Goal: Find specific page/section: Locate a particular part of the current website

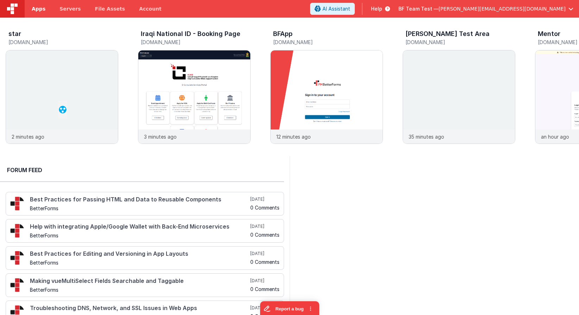
click at [43, 3] on link "Apps" at bounding box center [39, 9] width 28 height 18
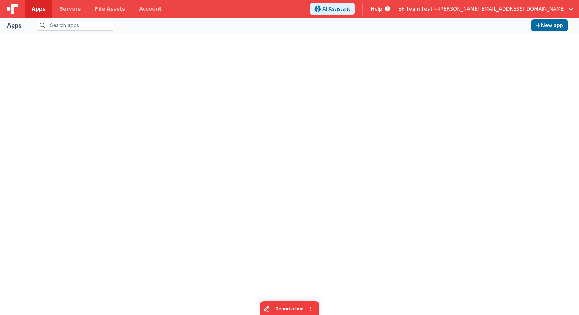
click at [439, 8] on span "BF Team Test —" at bounding box center [419, 8] width 40 height 7
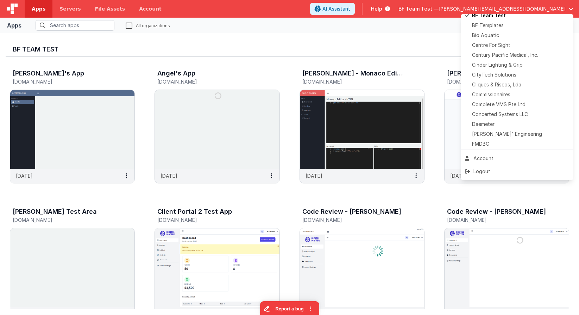
scroll to position [108, 0]
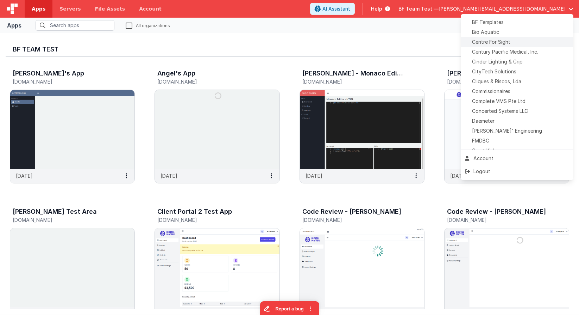
click at [495, 44] on span "Centre For Sight" at bounding box center [491, 41] width 38 height 7
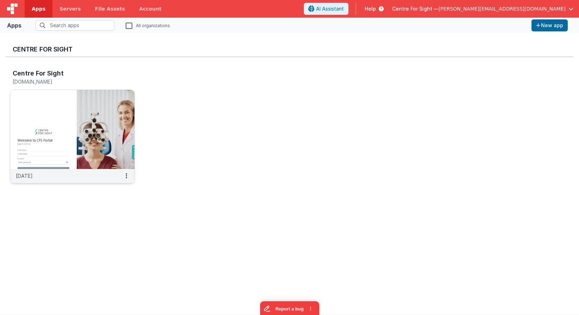
click at [92, 153] on img at bounding box center [72, 129] width 124 height 79
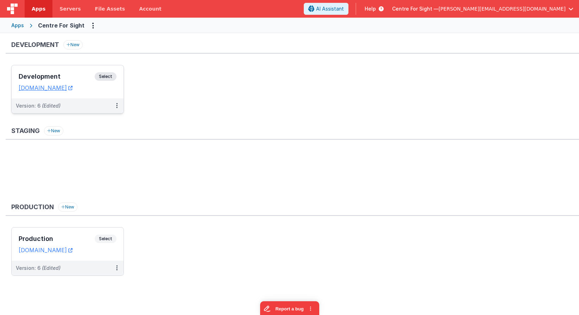
click at [72, 77] on h3 "Development" at bounding box center [57, 76] width 76 height 7
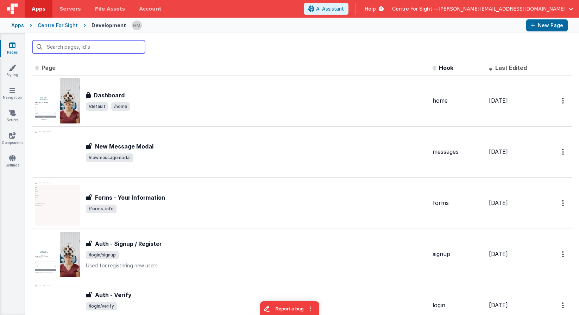
click at [117, 44] on input "text" at bounding box center [88, 46] width 113 height 13
click at [132, 52] on input "text" at bounding box center [88, 46] width 113 height 13
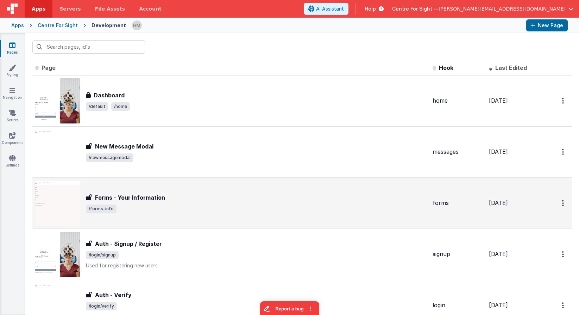
click at [234, 196] on div "Forms - Your Information" at bounding box center [256, 197] width 341 height 8
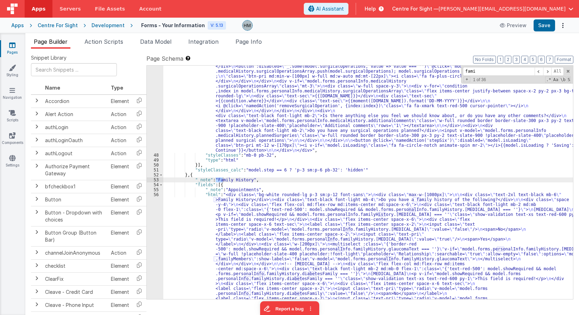
scroll to position [3094, 0]
type input "family history"
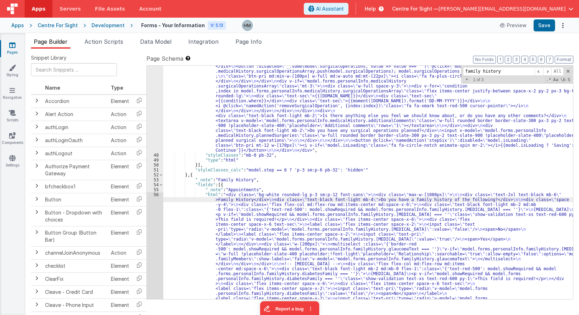
click at [157, 194] on div "56" at bounding box center [155, 303] width 17 height 222
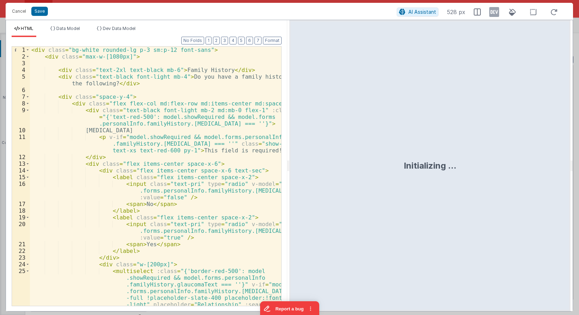
click at [172, 130] on div "< div class = "bg-white rounded-lg p-3 sm:p-12 font-sans" > < div class = "max-…" at bounding box center [155, 209] width 251 height 326
click at [228, 125] on div "< div class = "bg-white rounded-lg p-3 sm:p-12 font-sans" > < div class = "max-…" at bounding box center [155, 209] width 251 height 326
